Goal: Task Accomplishment & Management: Use online tool/utility

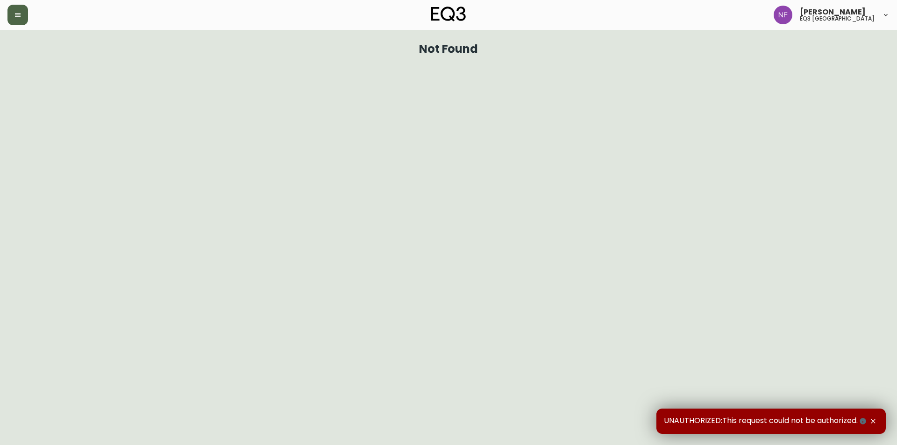
click at [21, 11] on icon "button" at bounding box center [17, 14] width 7 height 7
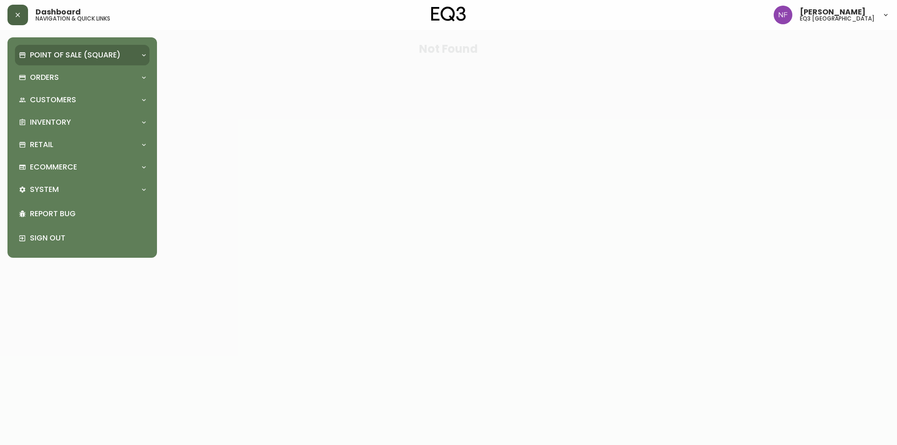
click at [54, 57] on p "Point of Sale (Square)" at bounding box center [75, 55] width 91 height 10
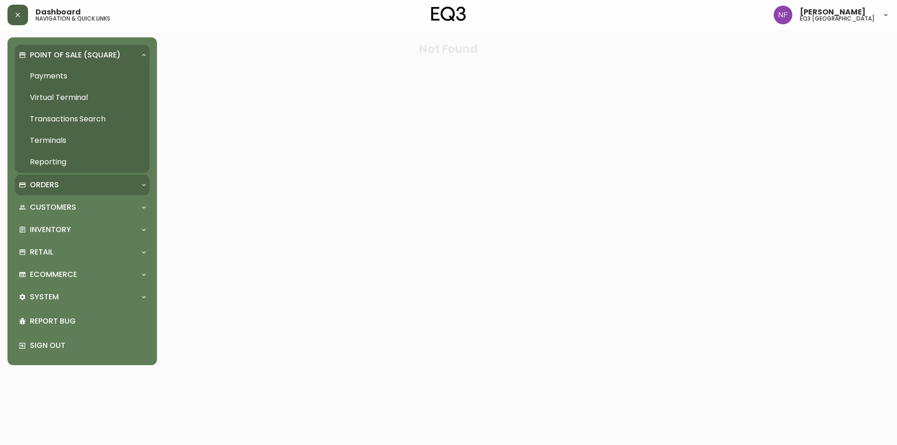
click at [78, 187] on div "Orders" at bounding box center [78, 185] width 118 height 10
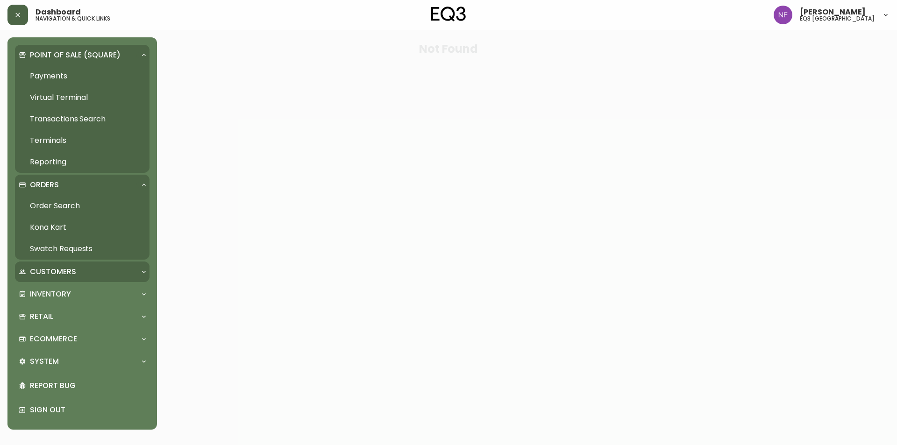
click at [58, 277] on p "Customers" at bounding box center [53, 272] width 46 height 10
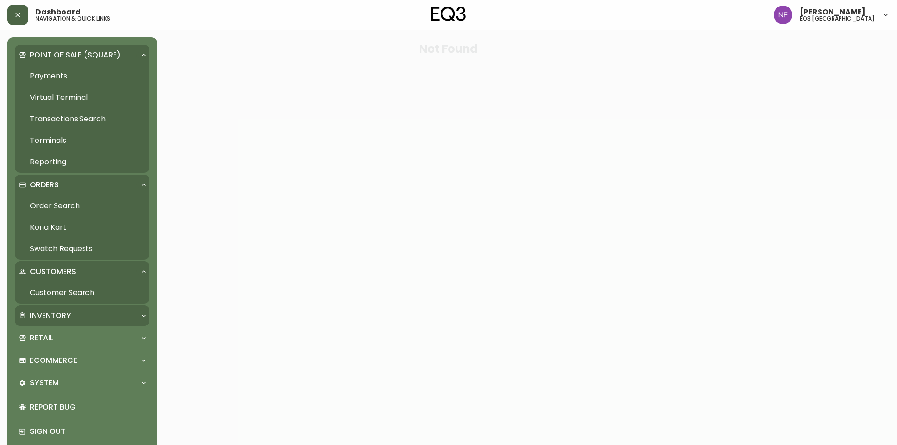
click at [79, 323] on div "Inventory" at bounding box center [82, 315] width 135 height 21
click at [87, 335] on link "Import Stock Status" at bounding box center [82, 336] width 135 height 21
